Goal: Information Seeking & Learning: Learn about a topic

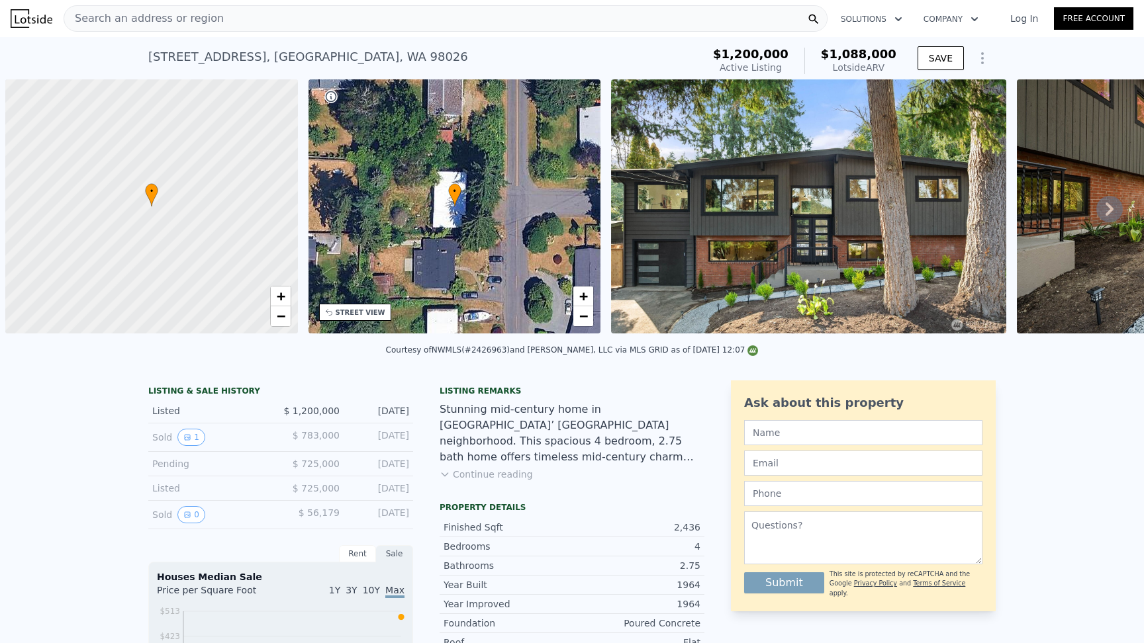
scroll to position [0, 5]
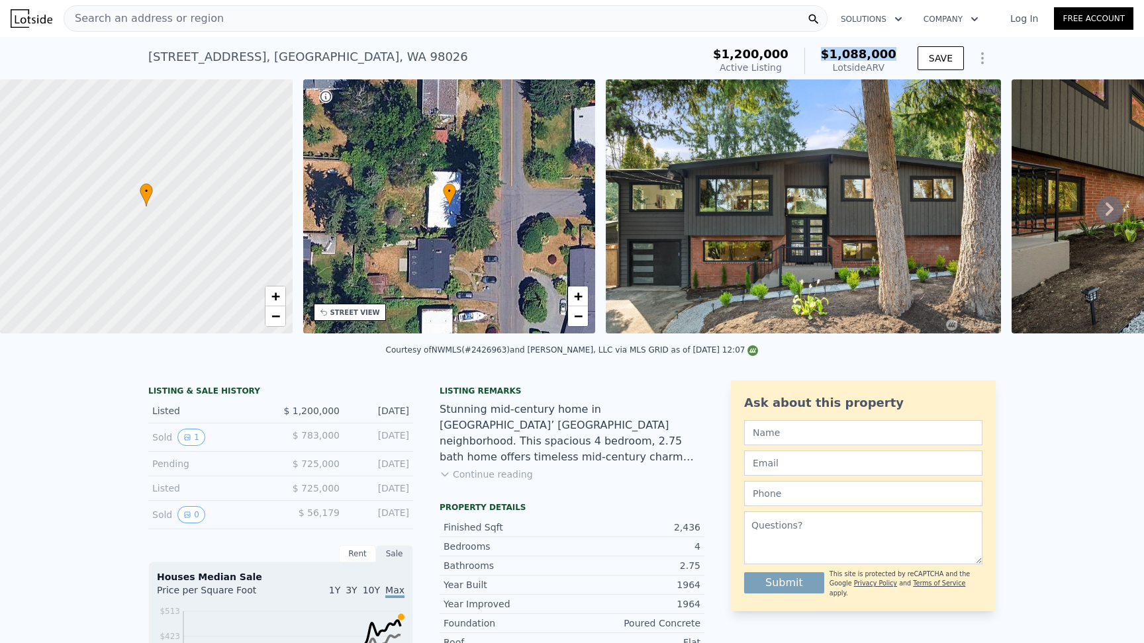
drag, startPoint x: 901, startPoint y: 55, endPoint x: 831, endPoint y: 55, distance: 70.8
click at [831, 55] on div "$1,200,000 Active Listing $1,088,000 Lotside ARV" at bounding box center [804, 60] width 194 height 37
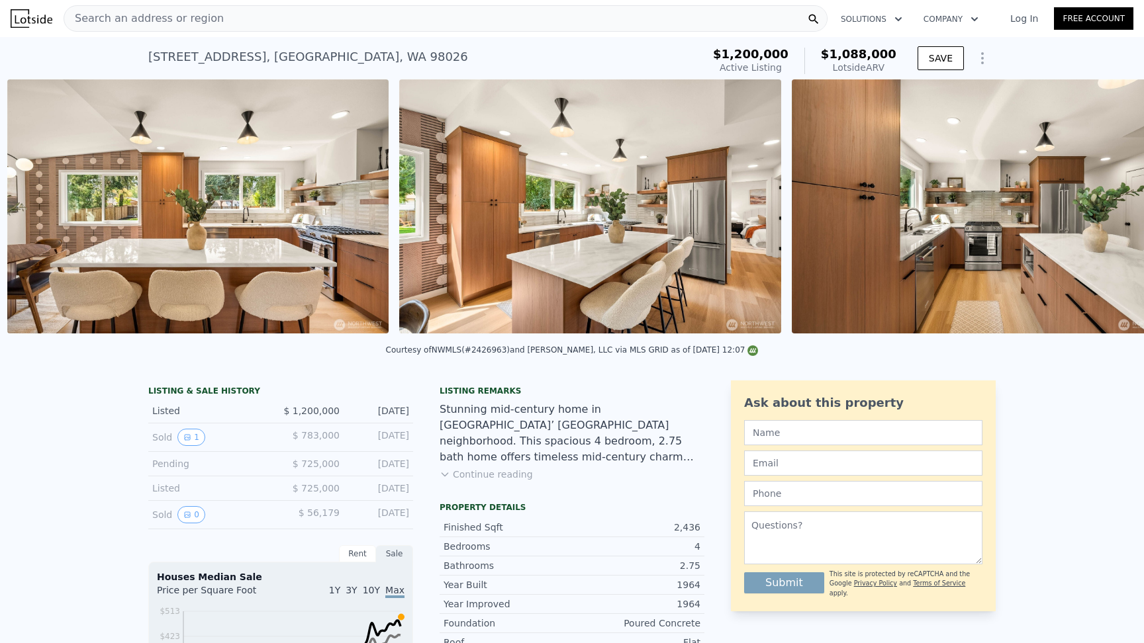
scroll to position [0, 1403]
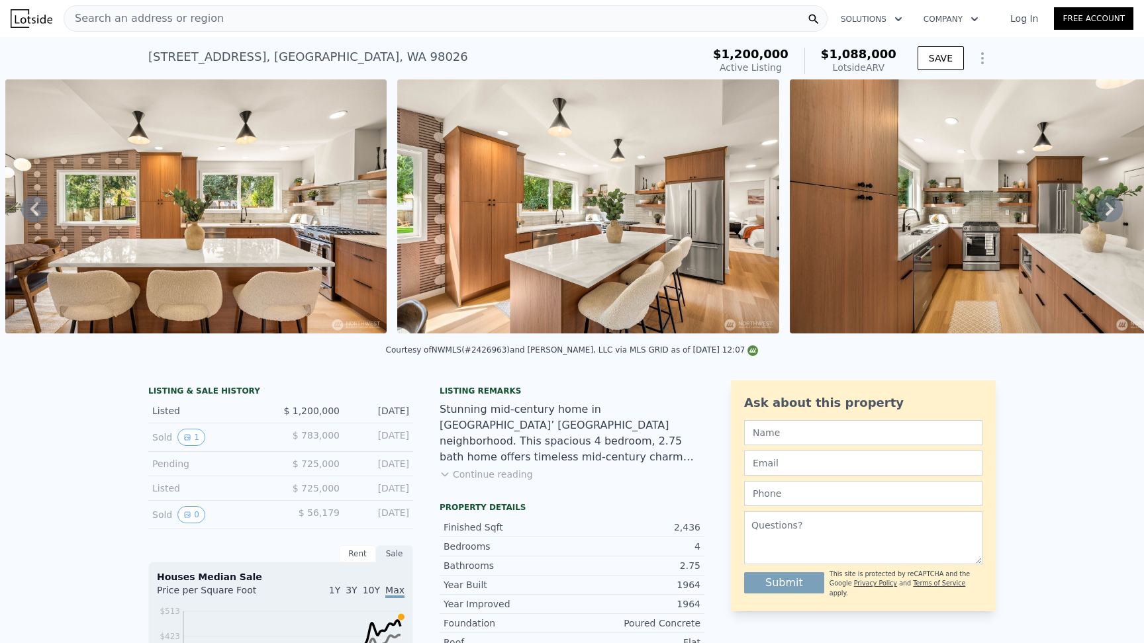
click at [314, 204] on img at bounding box center [195, 206] width 381 height 254
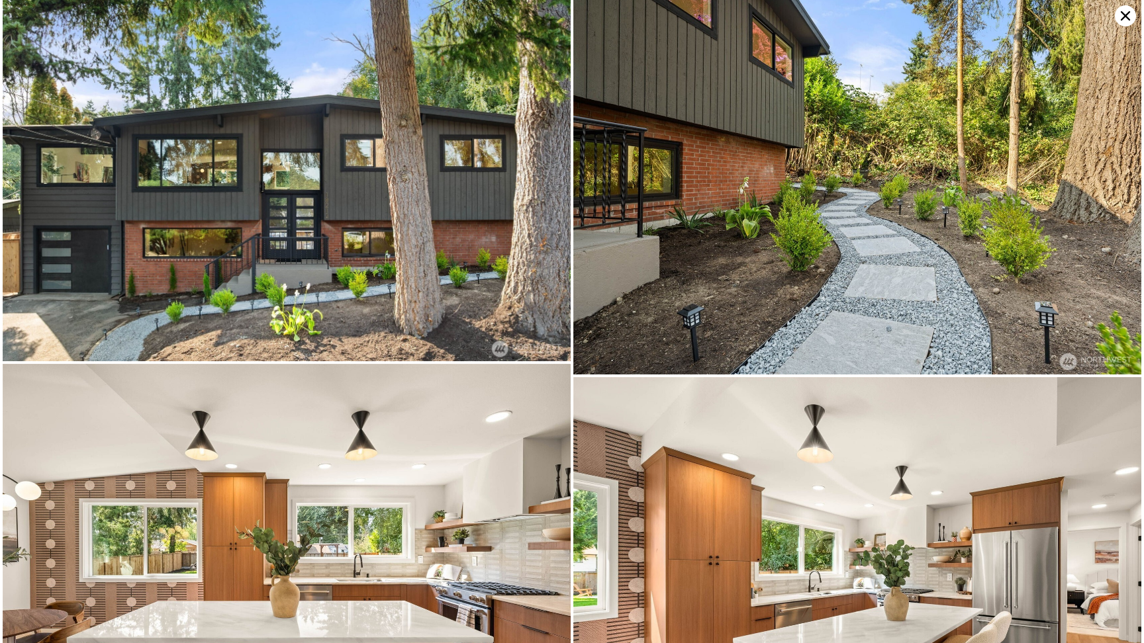
scroll to position [0, 0]
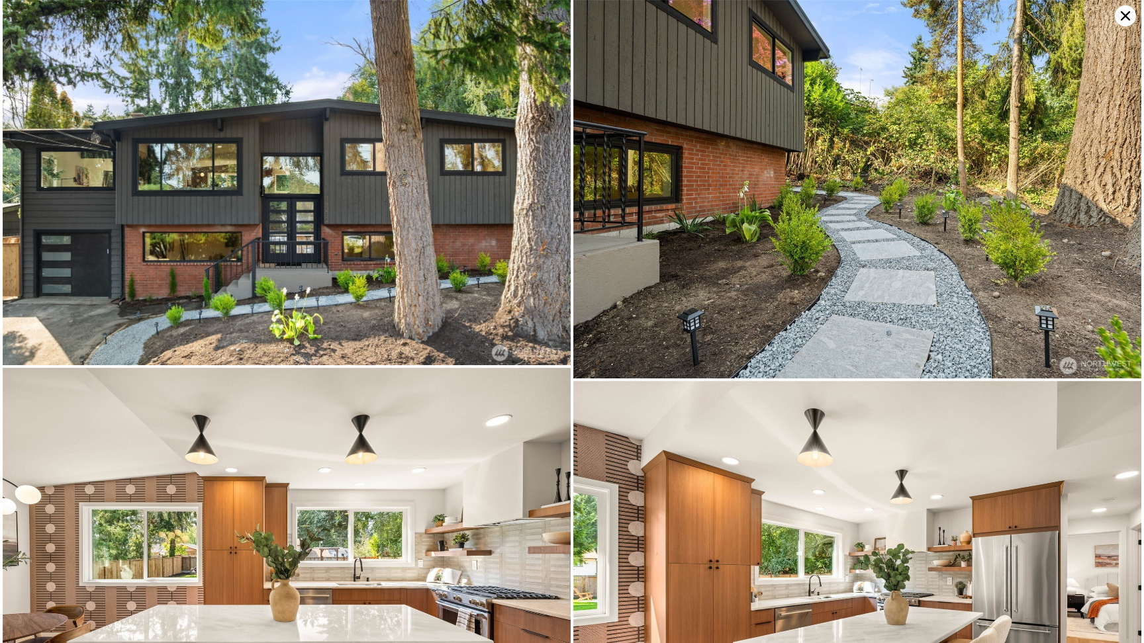
click at [1125, 15] on icon at bounding box center [1124, 15] width 9 height 9
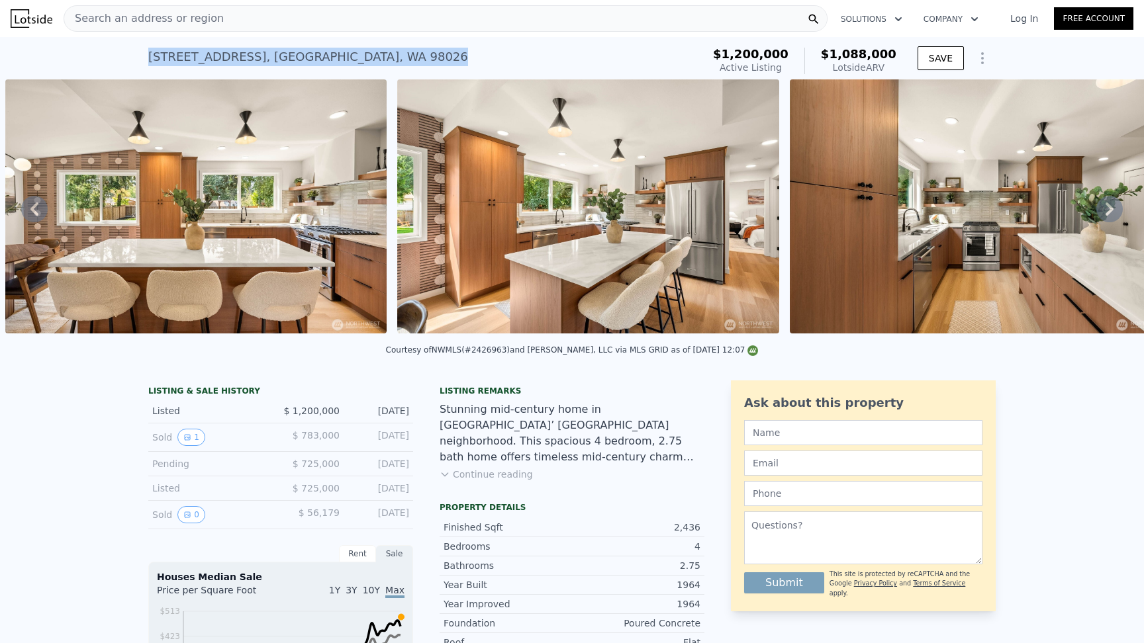
drag, startPoint x: 453, startPoint y: 58, endPoint x: 148, endPoint y: 57, distance: 305.1
click at [148, 57] on div "[STREET_ADDRESS] Active at $1.200m (~ARV $1.088m )" at bounding box center [422, 60] width 549 height 37
copy div "[STREET_ADDRESS]"
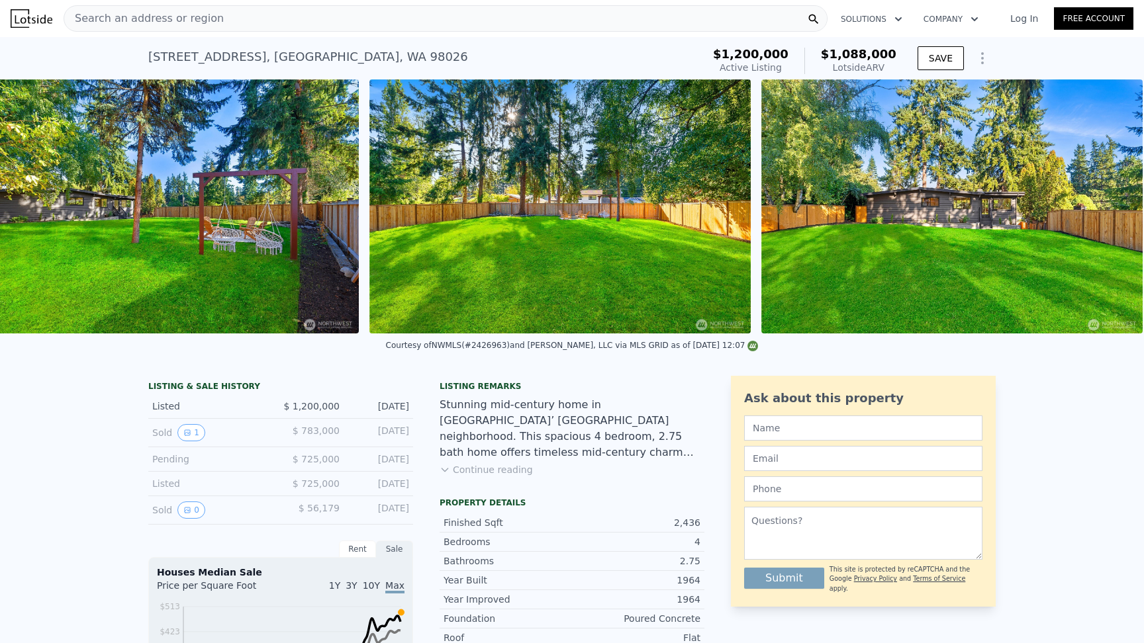
scroll to position [0, 12408]
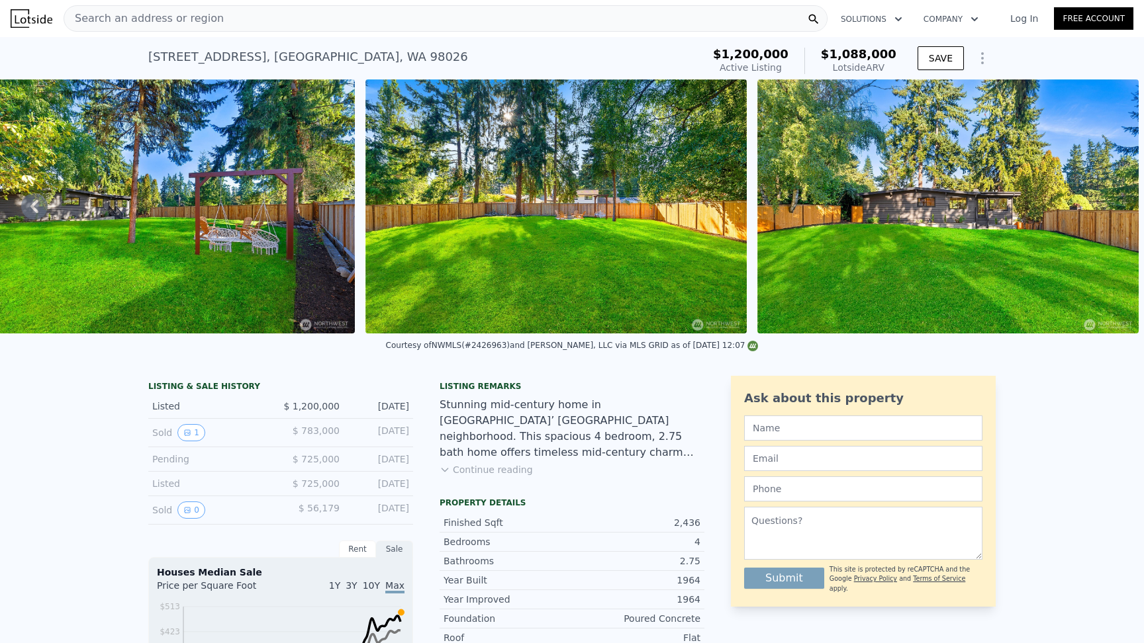
click at [502, 469] on button "Continue reading" at bounding box center [485, 469] width 93 height 13
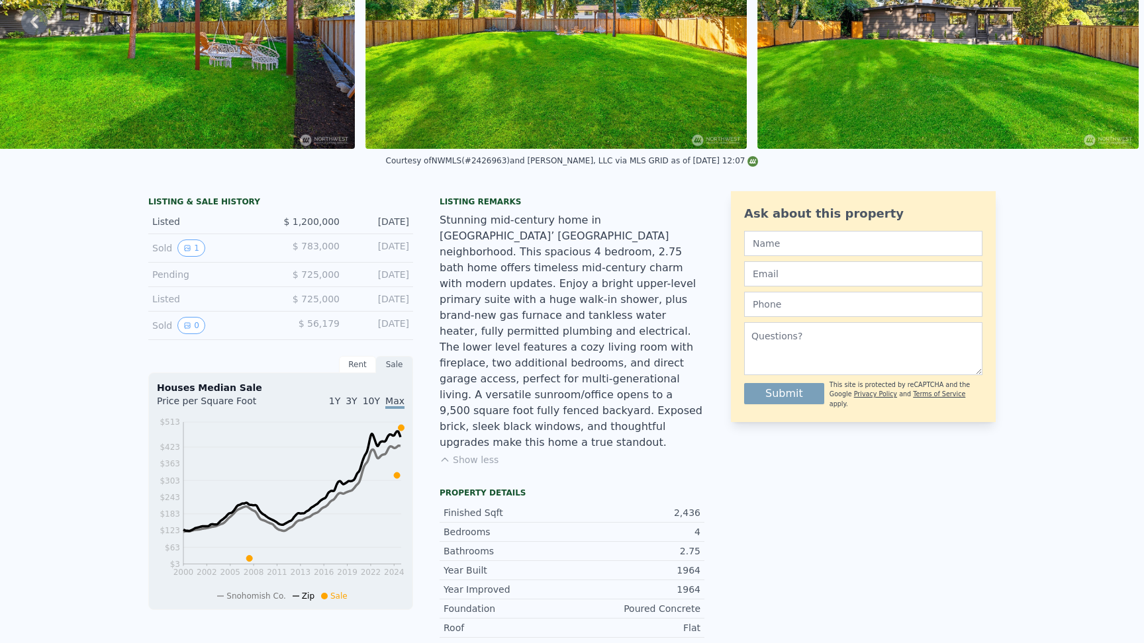
scroll to position [0, 0]
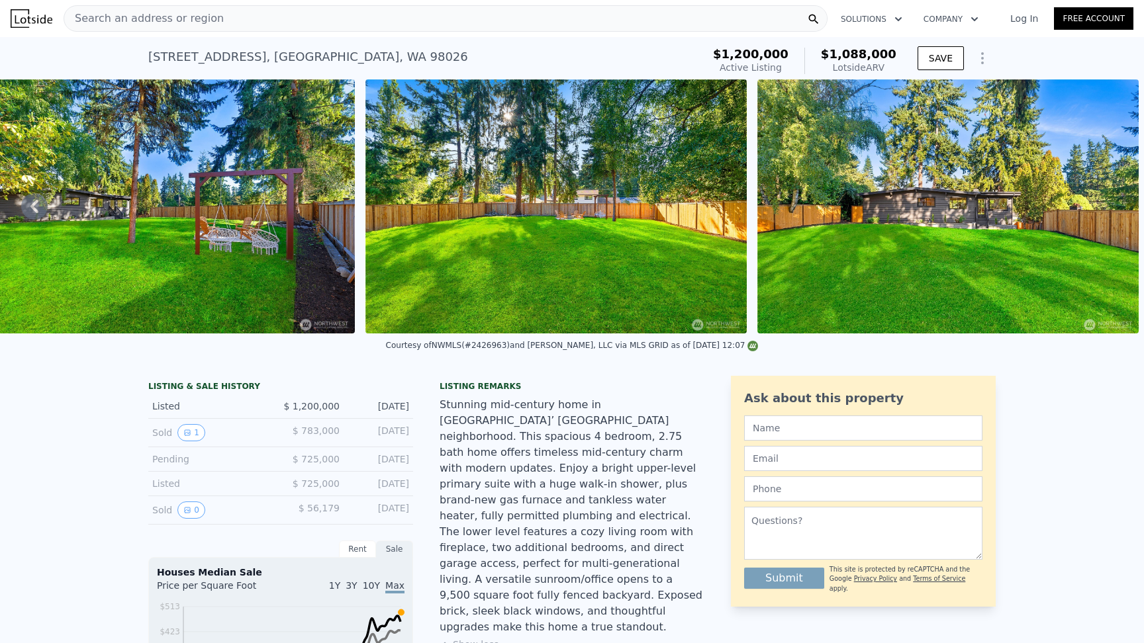
click at [504, 427] on div "Stunning mid-century home in [GEOGRAPHIC_DATA]’ [GEOGRAPHIC_DATA] neighborhood.…" at bounding box center [571, 516] width 265 height 238
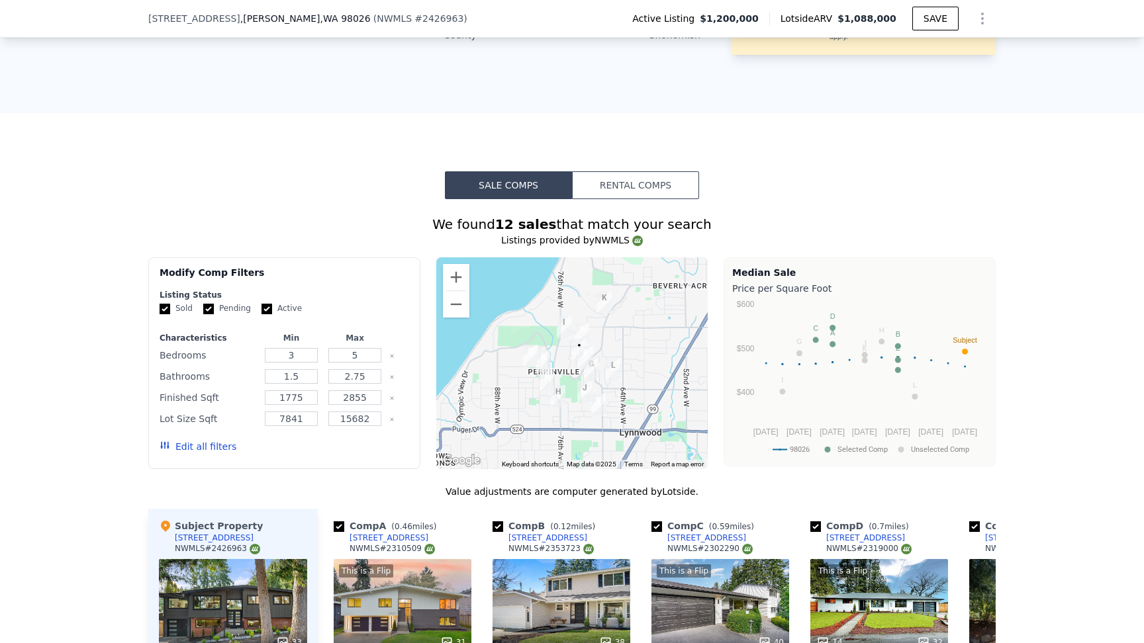
scroll to position [1000, 0]
